Goal: Transaction & Acquisition: Purchase product/service

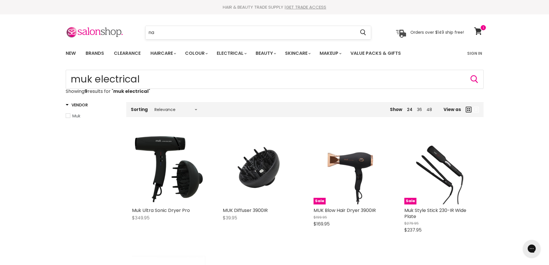
type input "n"
type input "ripple pins"
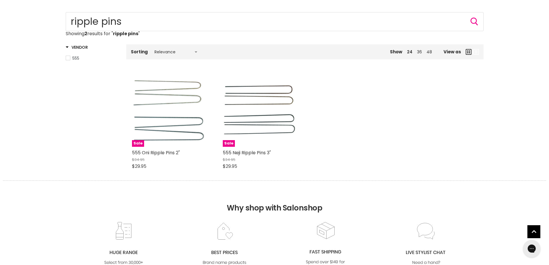
click at [188, 148] on div "Sale 555 Oni Ripple Pins 2" $34.95 $29.95 555 Quick shop Choose options" at bounding box center [168, 123] width 85 height 113
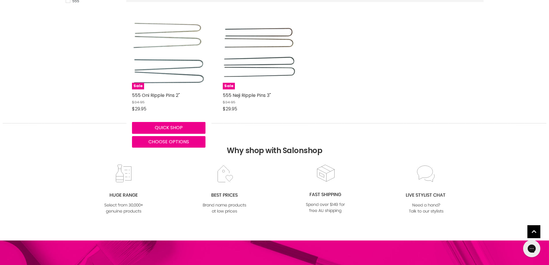
scroll to position [115, 0]
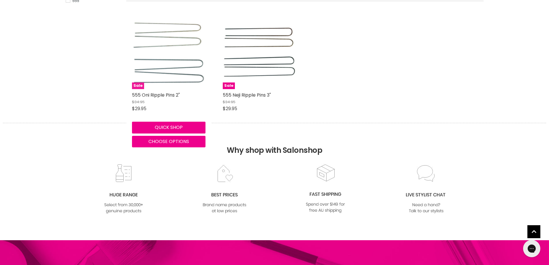
click at [153, 60] on img "Main content" at bounding box center [168, 52] width 73 height 64
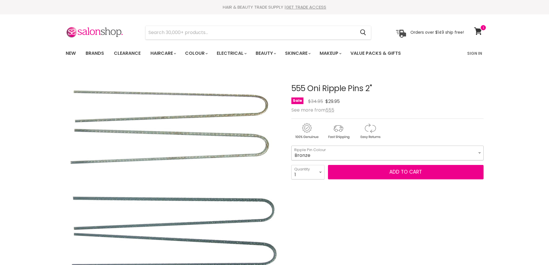
click at [481, 152] on select "Bronze Gold Black Silver" at bounding box center [387, 153] width 192 height 14
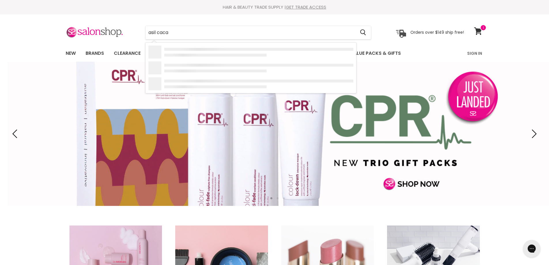
type input "asil cacau"
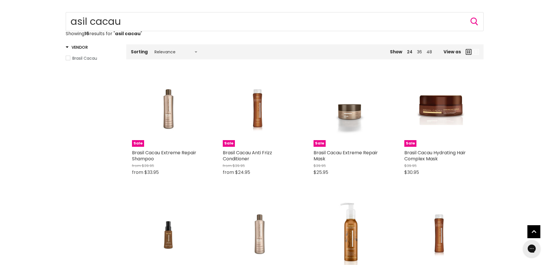
scroll to position [521, 0]
